Goal: Check status

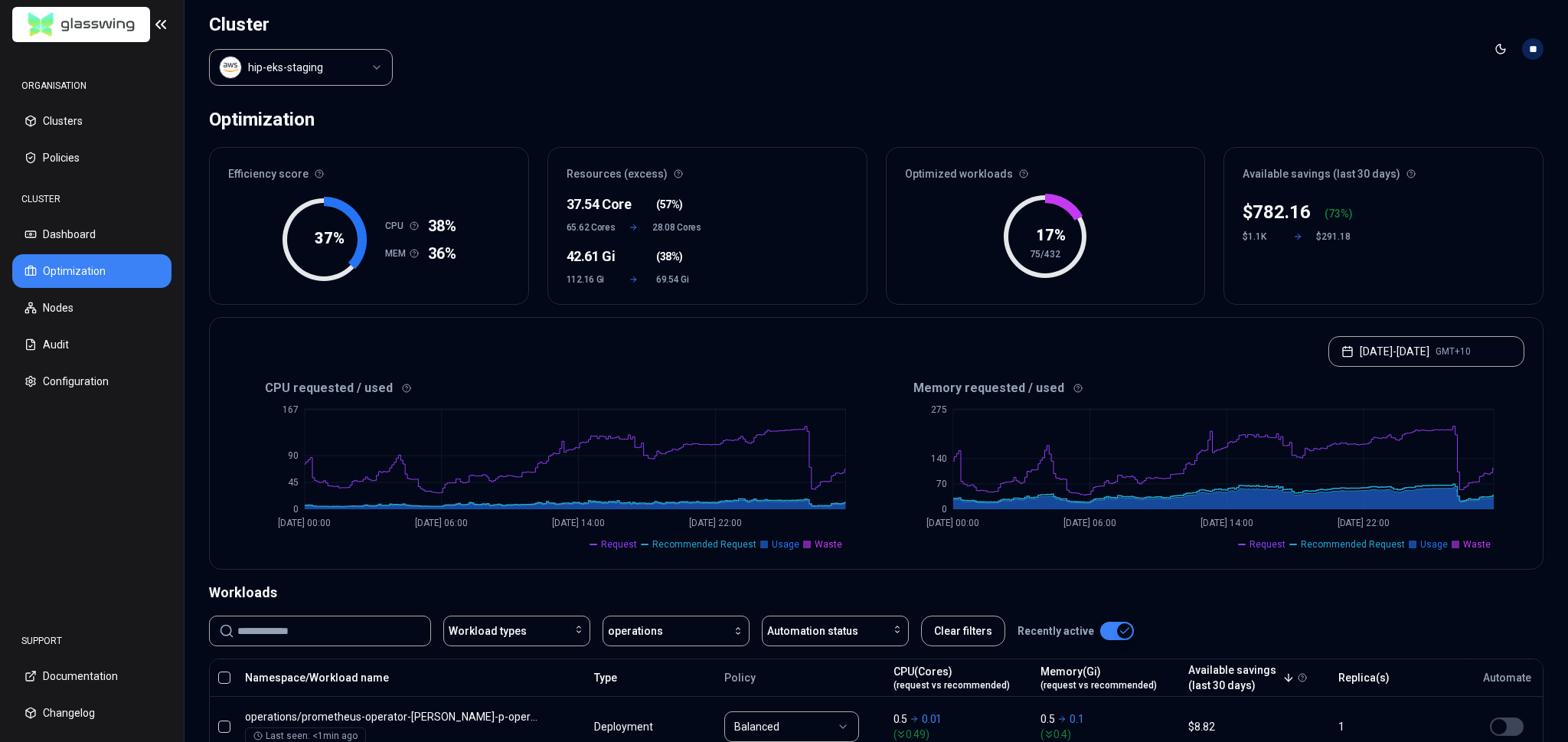
click at [1367, 356] on button "[DATE] - [DATE] GMT+10" at bounding box center [1426, 352] width 196 height 31
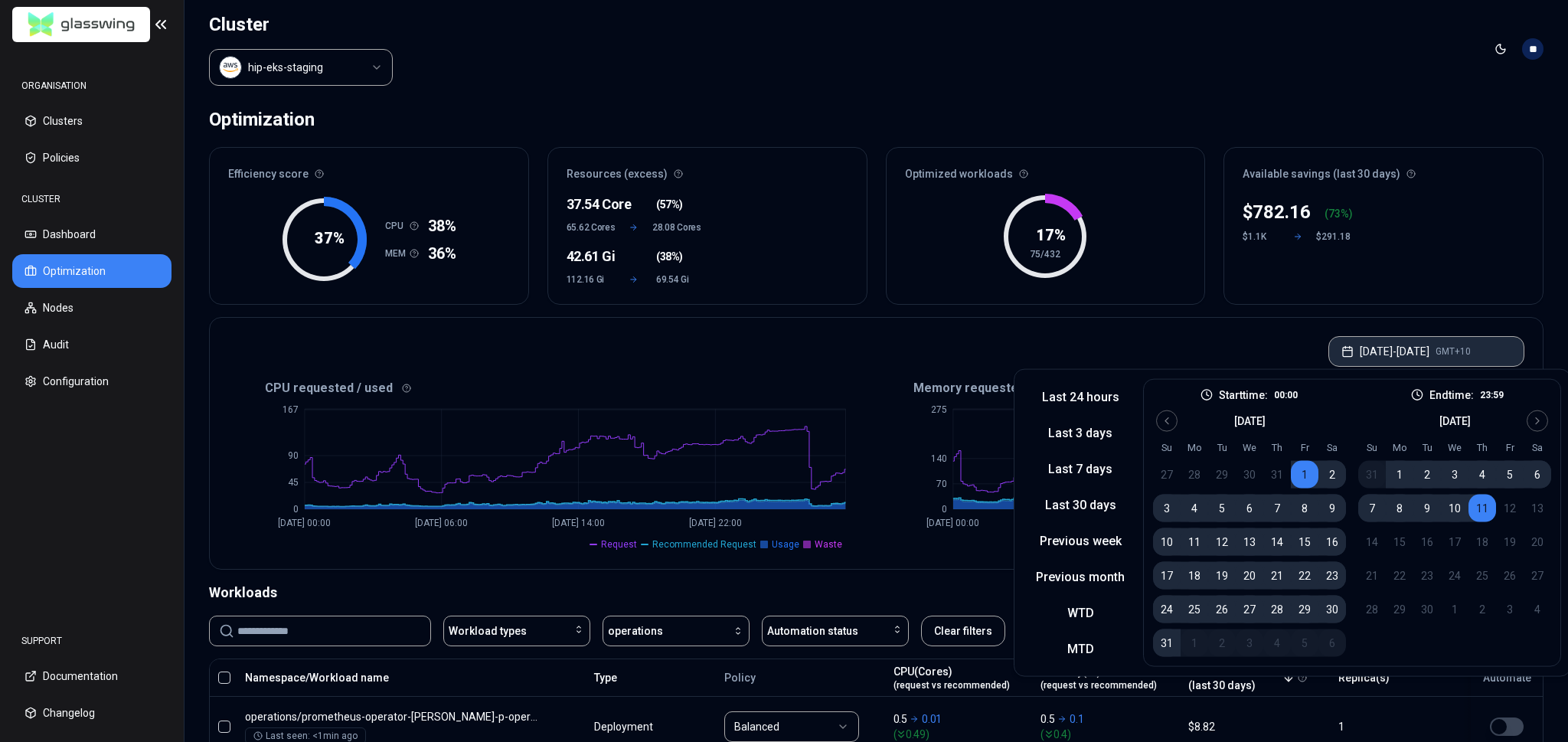
click at [1369, 360] on button "[DATE] - [DATE] GMT+10" at bounding box center [1426, 352] width 196 height 31
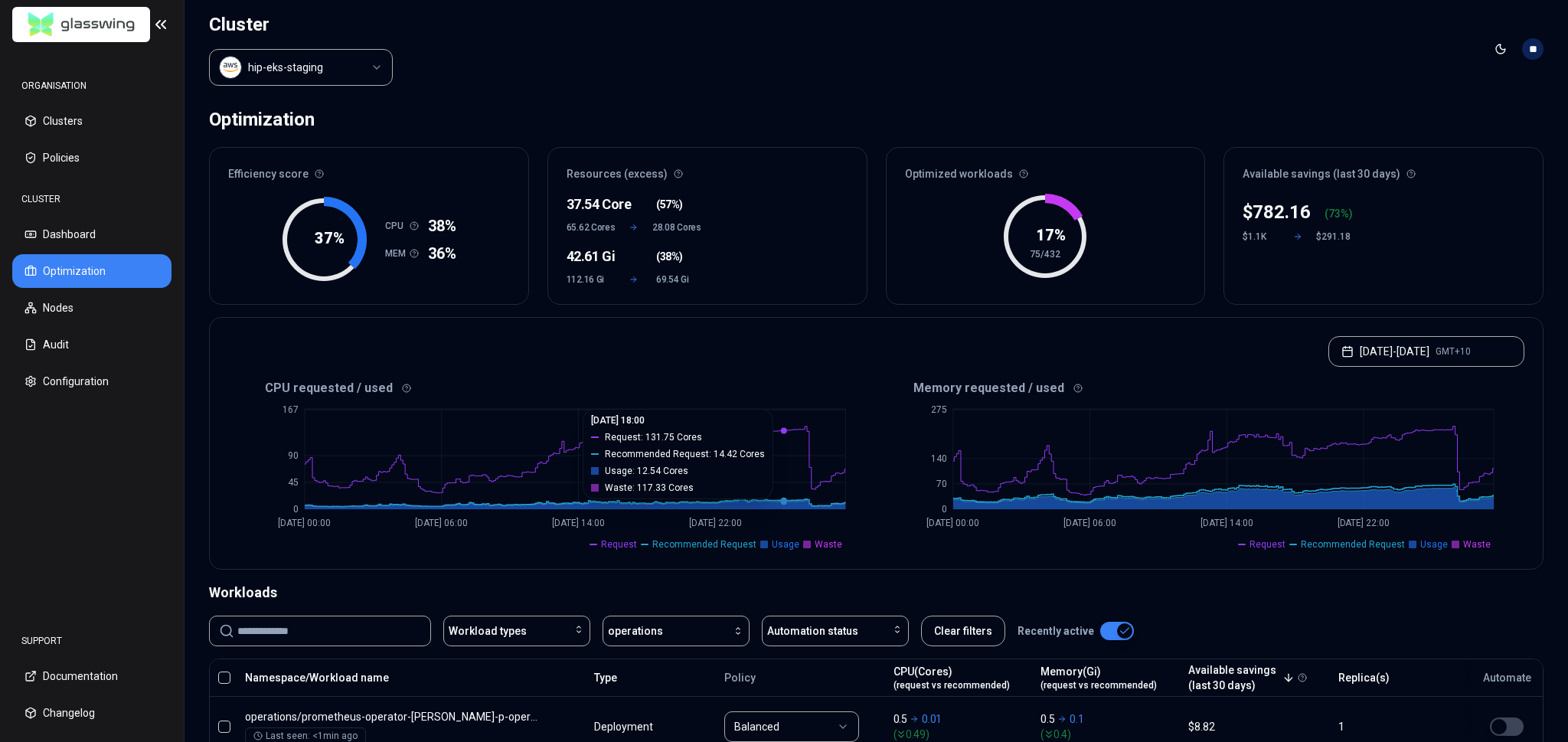
click at [771, 477] on icon "0 45 90 167 [DATE] 00:00 [DATE] 06:00 [DATE] 14:00 [DATE] 22:00" at bounding box center [552, 473] width 649 height 153
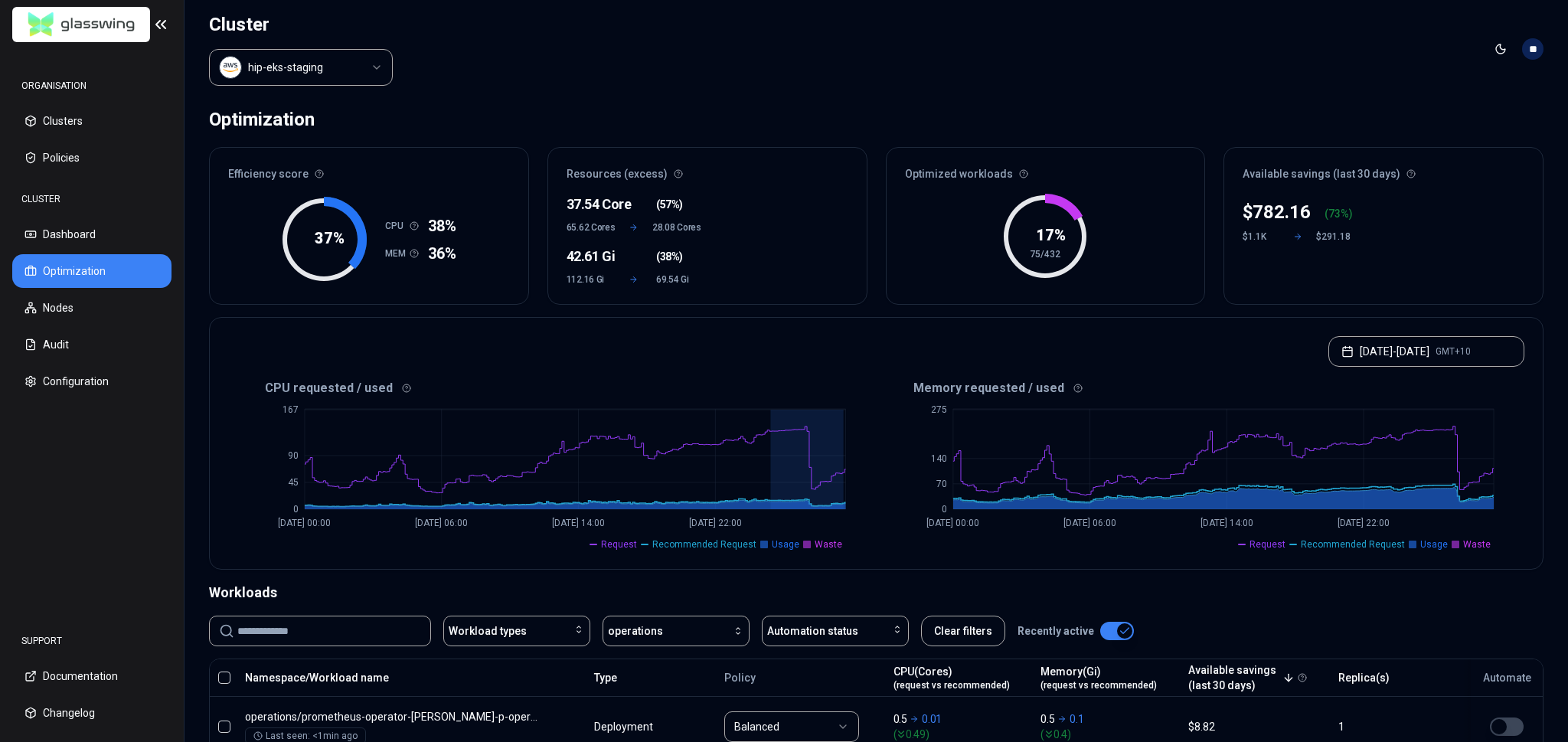
drag, startPoint x: 791, startPoint y: 478, endPoint x: 855, endPoint y: 480, distance: 64.0
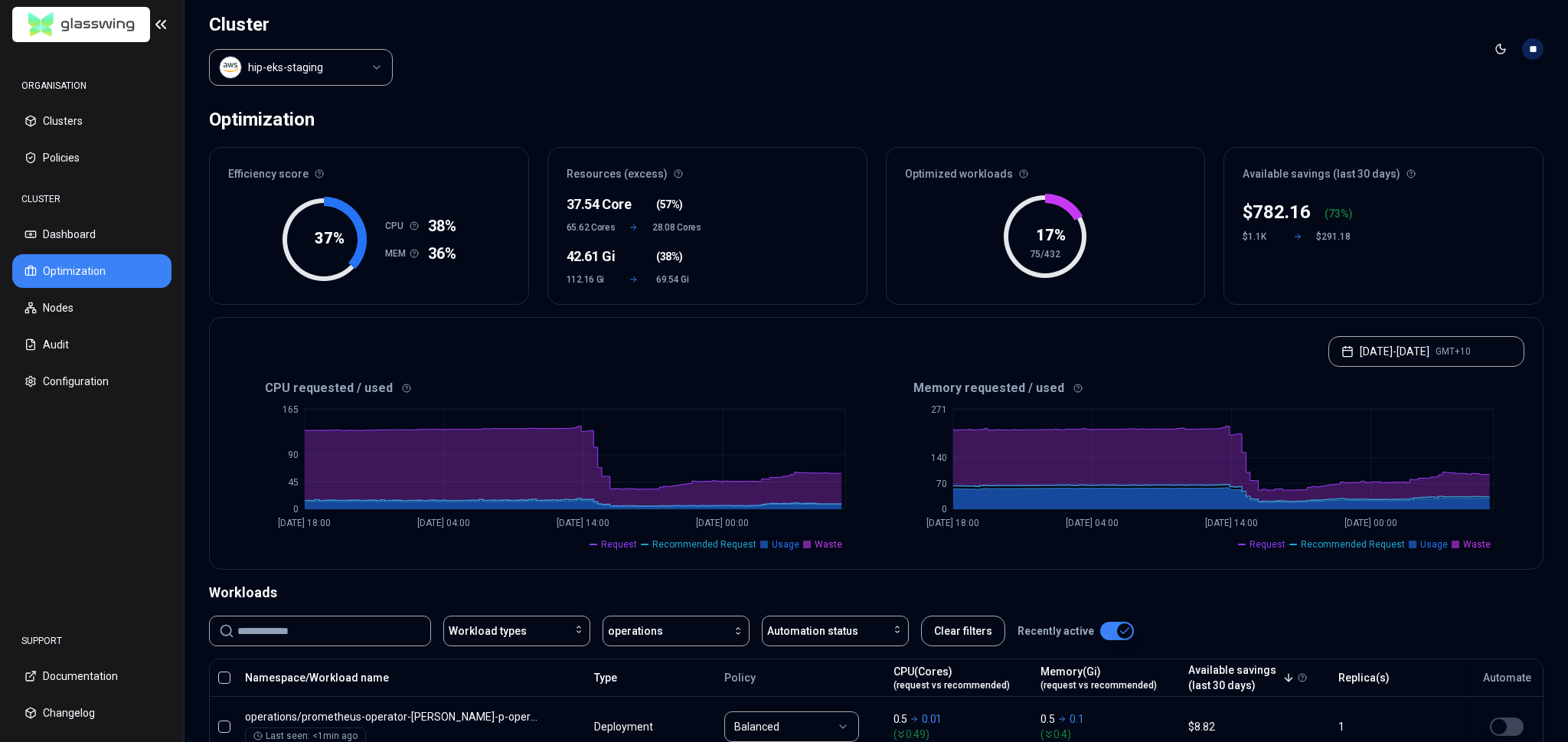
click at [1217, 347] on div "[DATE] - [DATE] GMT+10" at bounding box center [876, 347] width 1333 height 58
click at [1042, 555] on div "CPU requested / used 0 45 90 165 [DATE] 18:00 [DATE] 04:00 [DATE] 14:00 [DATE] …" at bounding box center [876, 472] width 1333 height 193
click at [1320, 59] on header "Cluster hip-eks-staging Toggle theme **" at bounding box center [876, 48] width 1383 height 98
click at [935, 374] on div "[DATE] - [DATE] GMT+10" at bounding box center [876, 347] width 1333 height 58
